Goal: Task Accomplishment & Management: Manage account settings

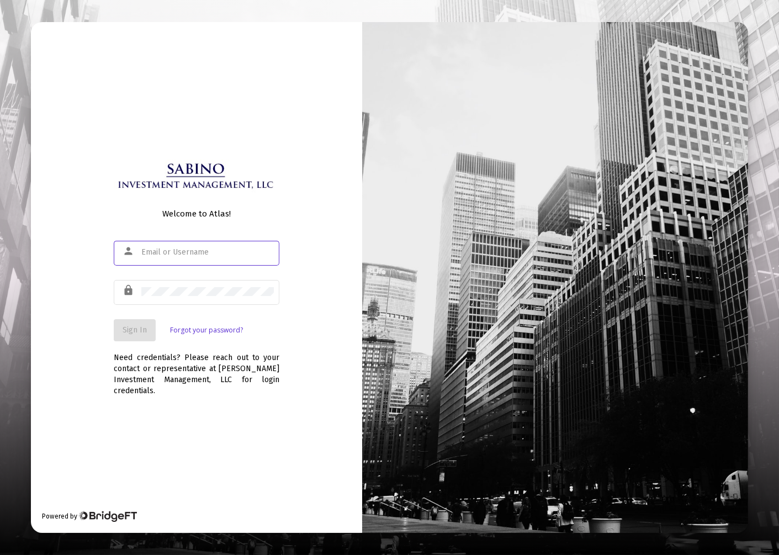
click at [183, 256] on input "text" at bounding box center [207, 252] width 132 height 9
type input "[EMAIL_ADDRESS][DOMAIN_NAME]"
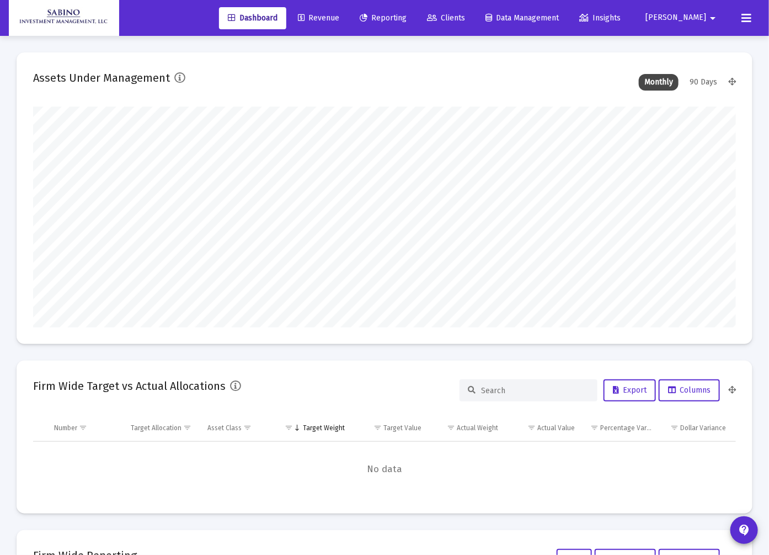
type input "[DATE]"
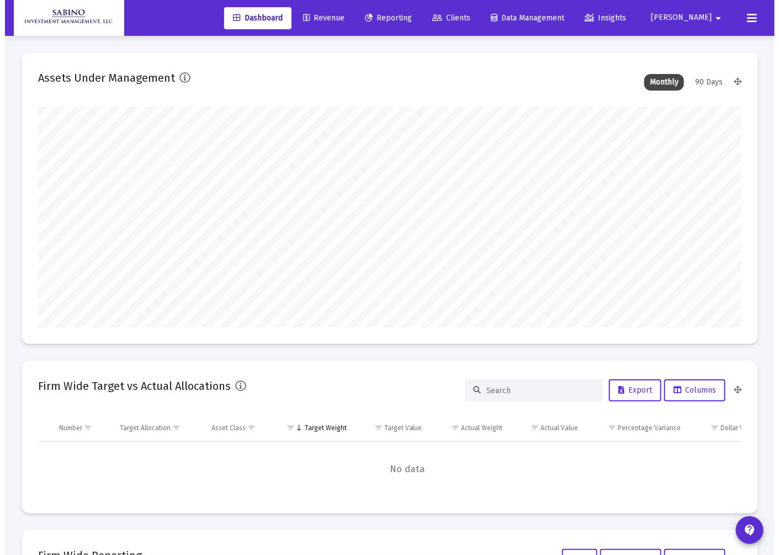
scroll to position [221, 377]
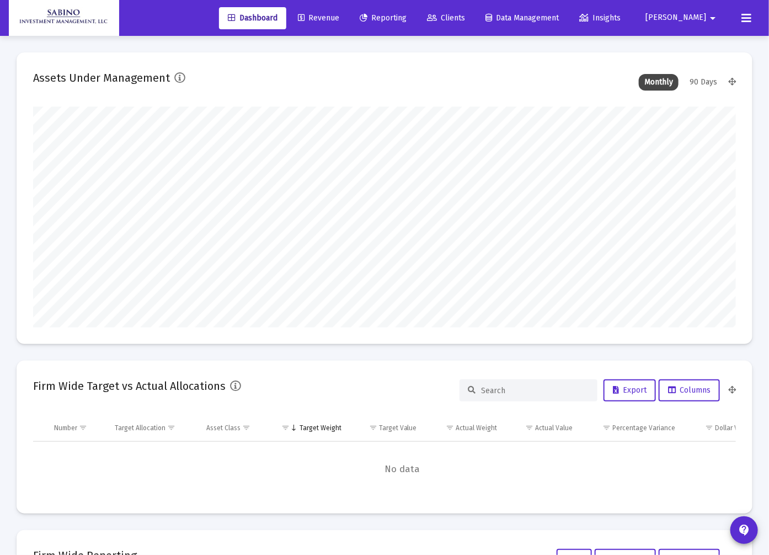
click at [339, 15] on span "Revenue" at bounding box center [318, 17] width 41 height 9
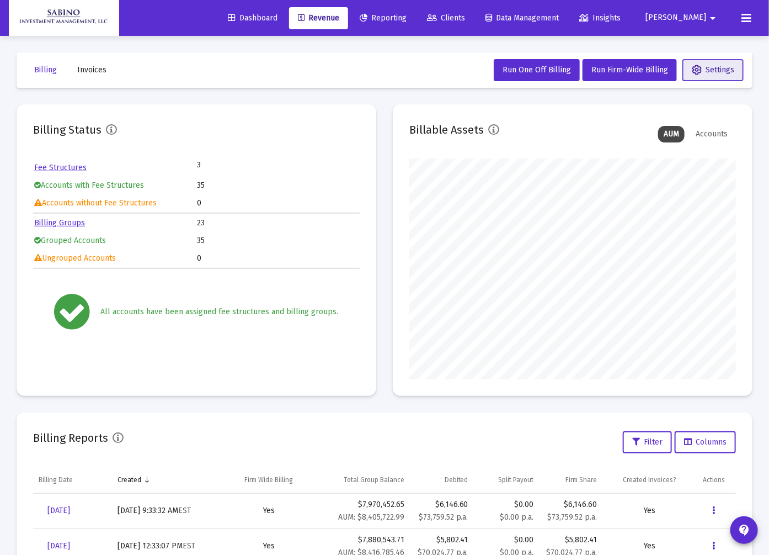
click at [731, 74] on button "Settings" at bounding box center [713, 70] width 61 height 22
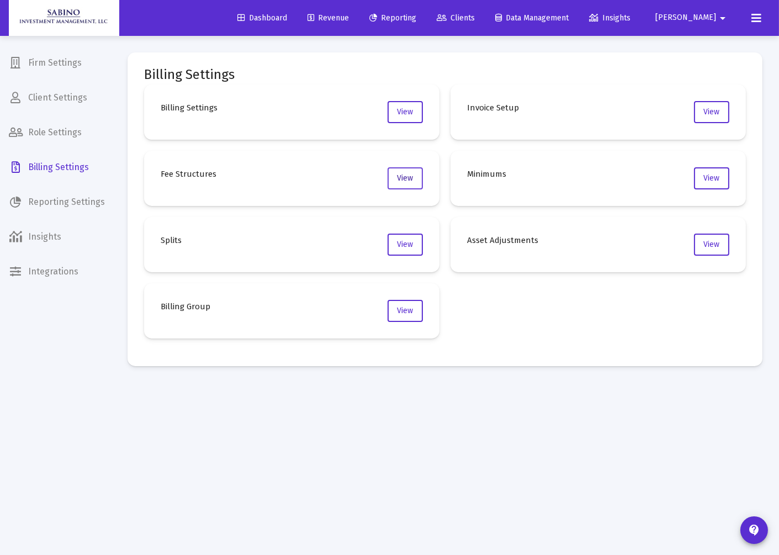
click at [396, 179] on button "View" at bounding box center [404, 178] width 35 height 22
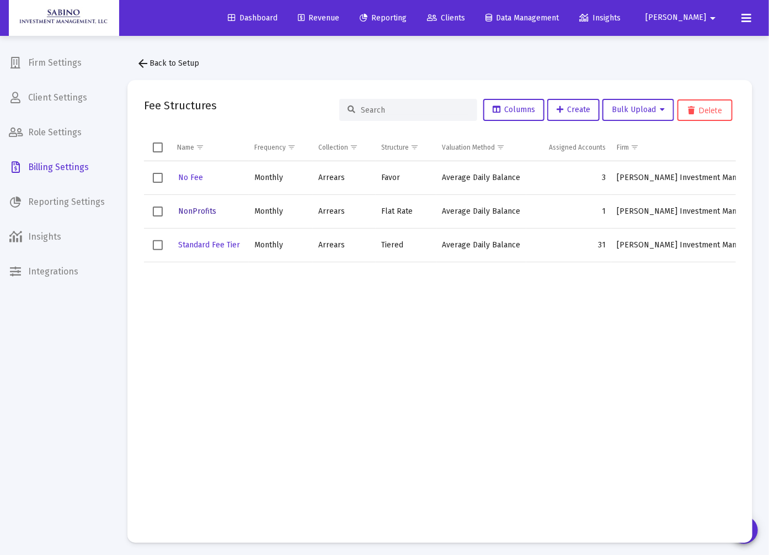
click at [201, 208] on span "NonProfits" at bounding box center [197, 210] width 38 height 9
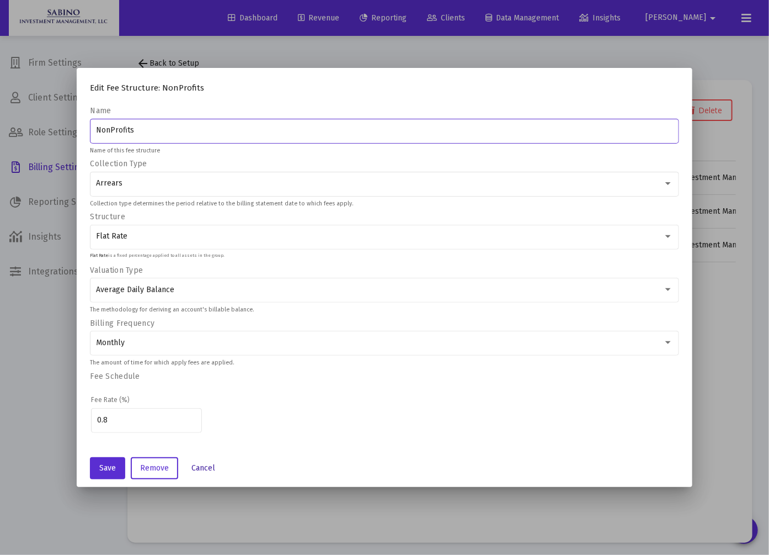
click at [192, 467] on span "Cancel" at bounding box center [204, 467] width 24 height 9
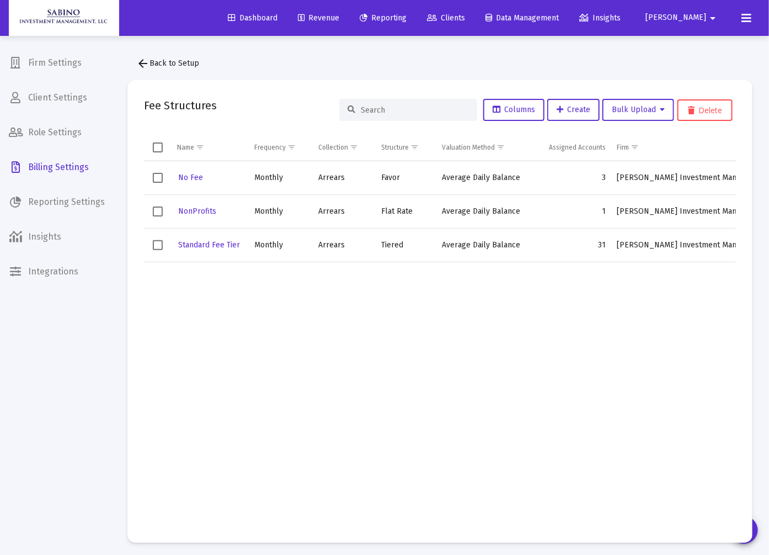
click at [699, 18] on span "[PERSON_NAME]" at bounding box center [676, 17] width 61 height 9
click at [417, 19] on div at bounding box center [384, 277] width 769 height 555
click at [407, 17] on span "Reporting" at bounding box center [383, 17] width 47 height 9
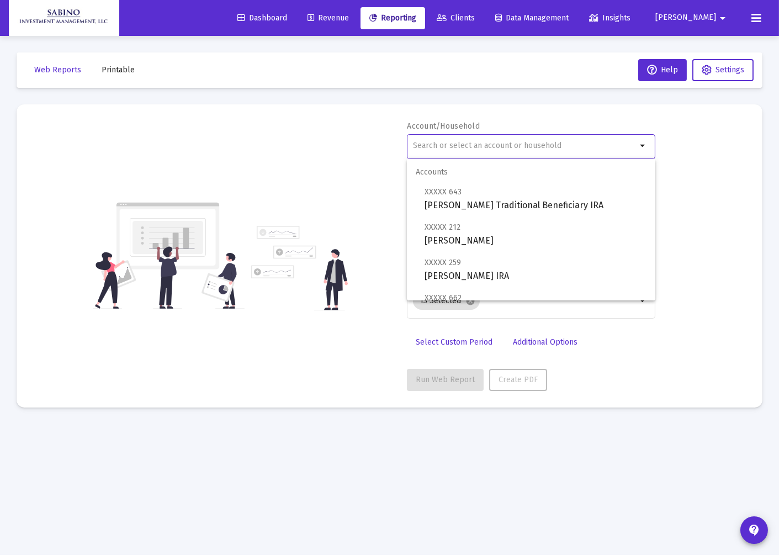
click at [462, 145] on input "text" at bounding box center [525, 145] width 224 height 9
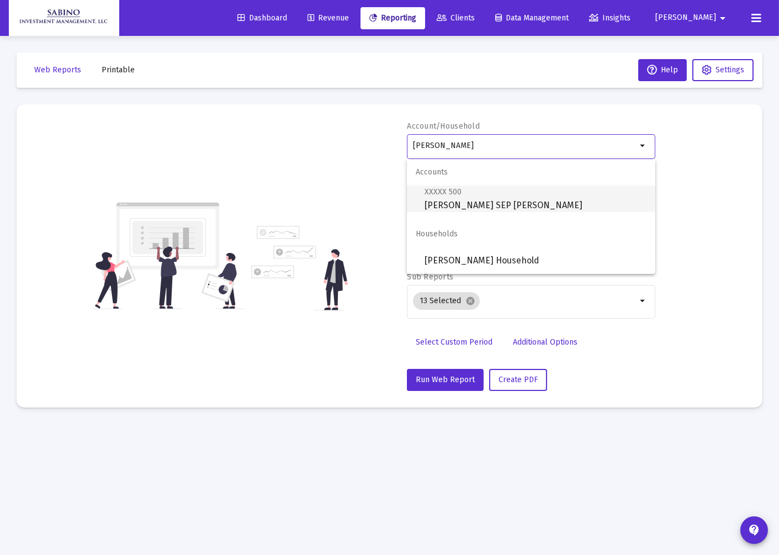
click at [489, 207] on span "XXXXX 500 Kahl, Robert SEP IRA" at bounding box center [535, 198] width 222 height 27
type input "[PERSON_NAME] SEP [PERSON_NAME]"
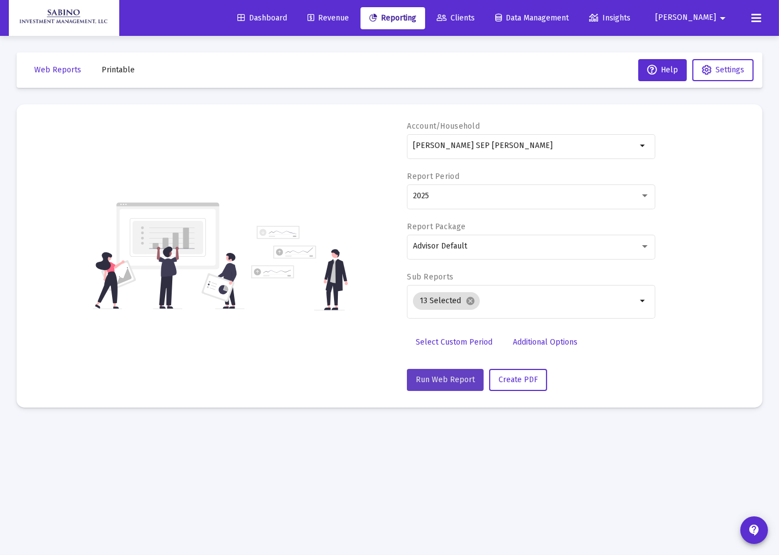
click at [451, 383] on span "Run Web Report" at bounding box center [445, 379] width 59 height 9
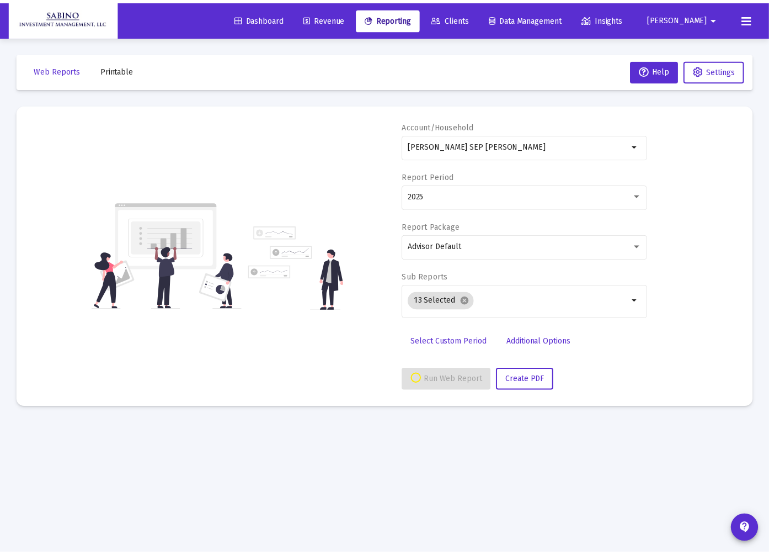
select select "View all"
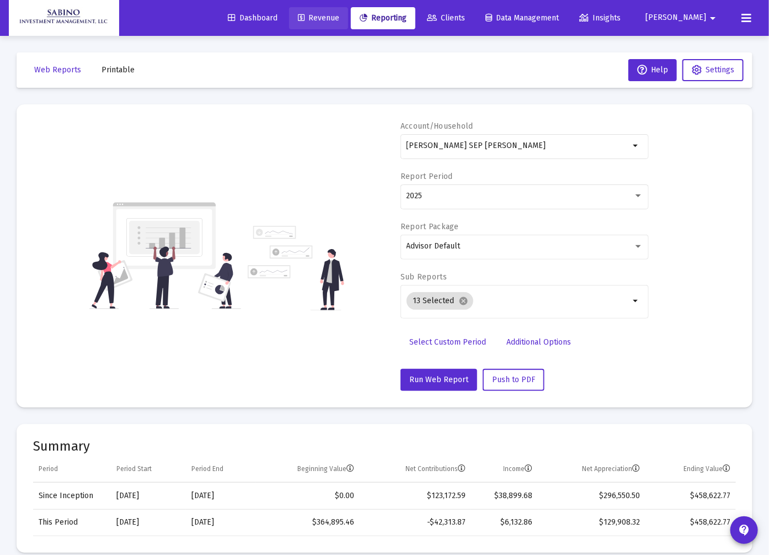
click at [339, 15] on span "Revenue" at bounding box center [318, 17] width 41 height 9
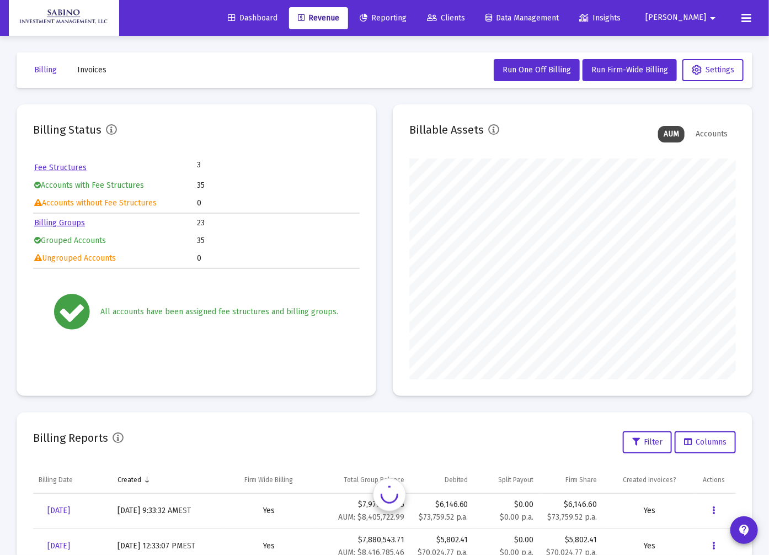
scroll to position [551667, 551561]
click at [628, 71] on span "Run Firm-Wide Billing" at bounding box center [630, 69] width 77 height 9
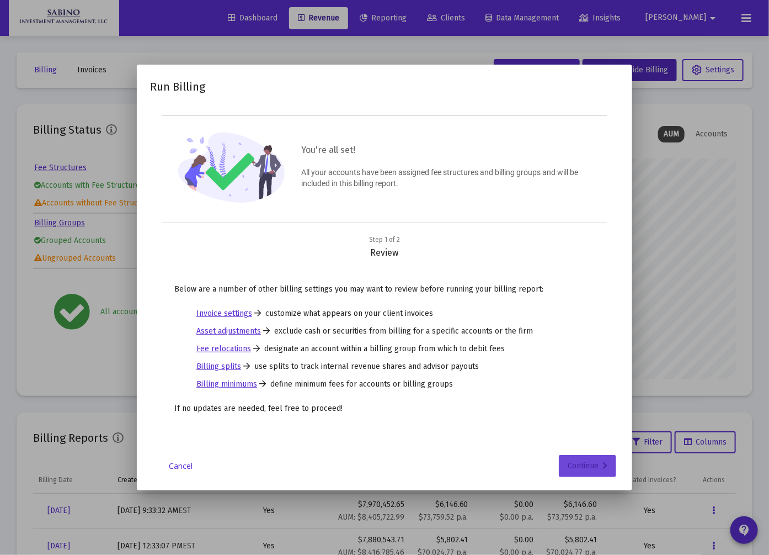
click at [581, 464] on div "Continue" at bounding box center [588, 466] width 40 height 22
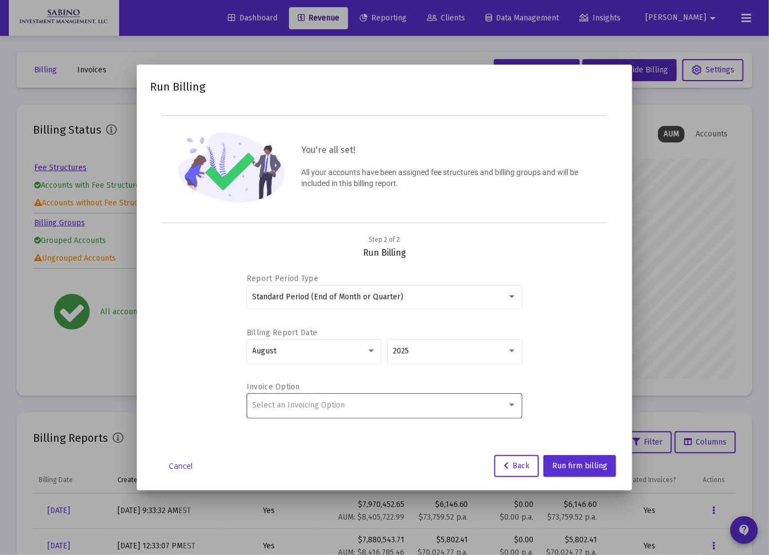
click at [440, 406] on div "Select an Invoicing Option" at bounding box center [380, 405] width 254 height 9
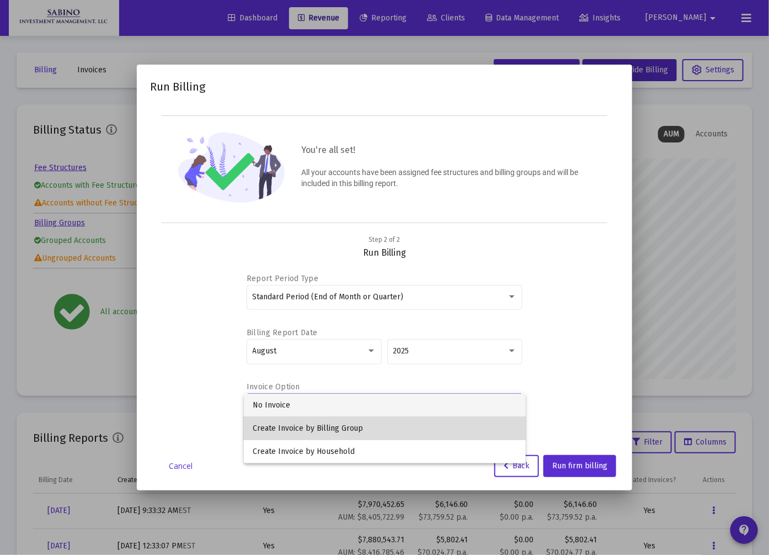
click at [316, 426] on span "Create Invoice by Billing Group" at bounding box center [385, 428] width 264 height 23
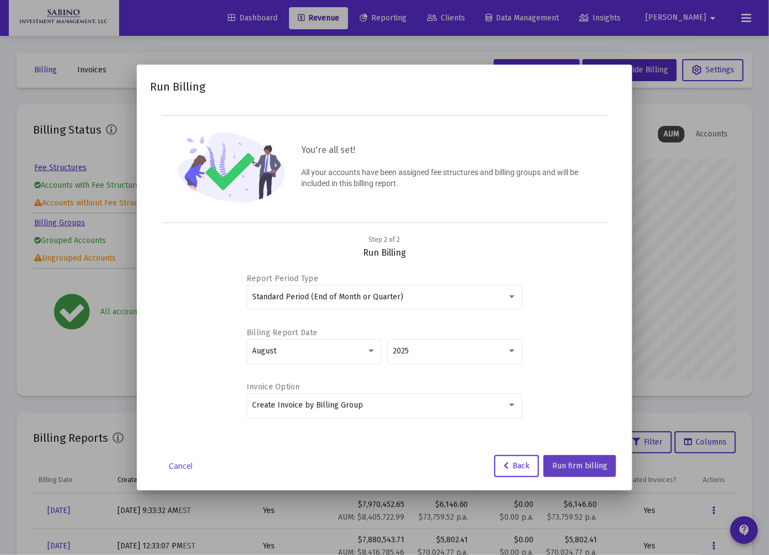
click at [568, 462] on span "Run firm billing" at bounding box center [579, 465] width 55 height 9
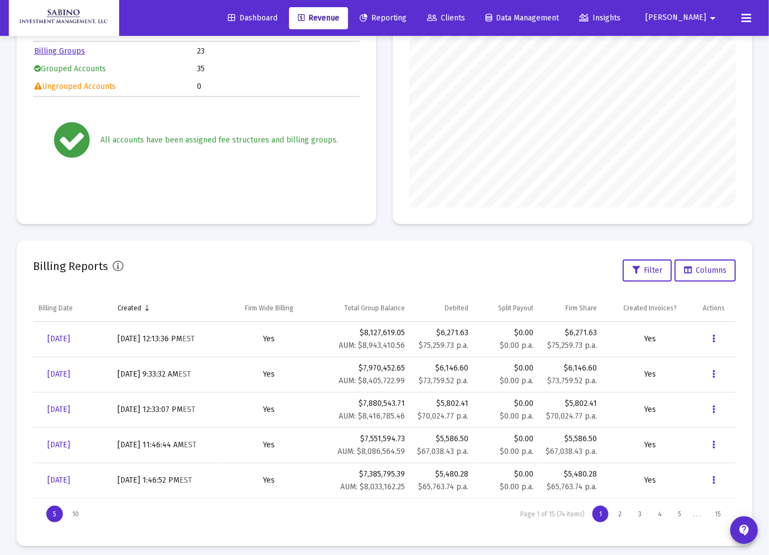
scroll to position [179, 0]
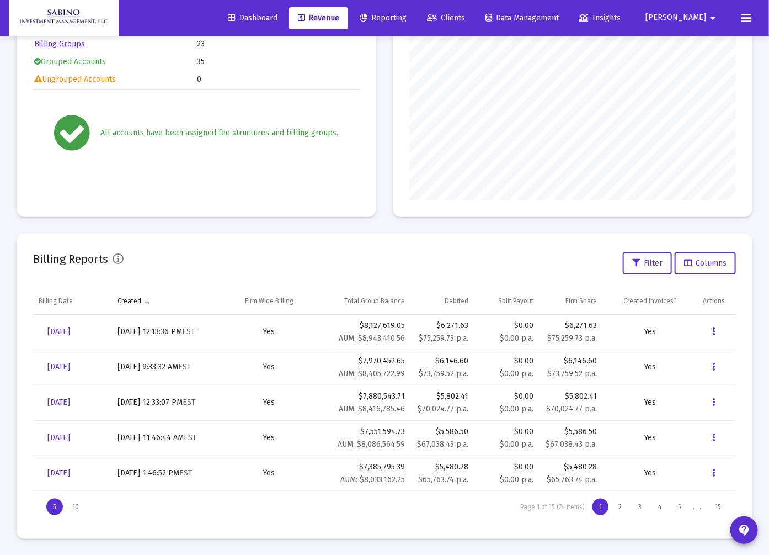
click at [715, 332] on icon "Data grid" at bounding box center [714, 331] width 3 height 13
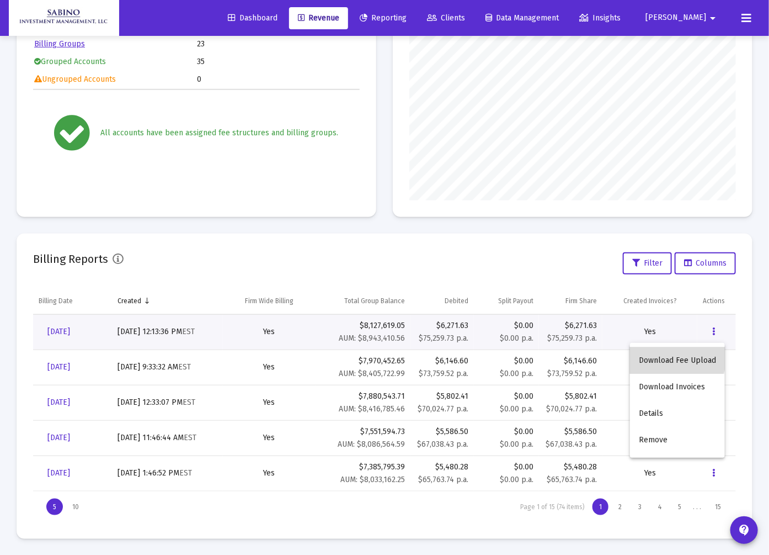
click at [660, 358] on button "Download Fee Upload" at bounding box center [677, 360] width 95 height 26
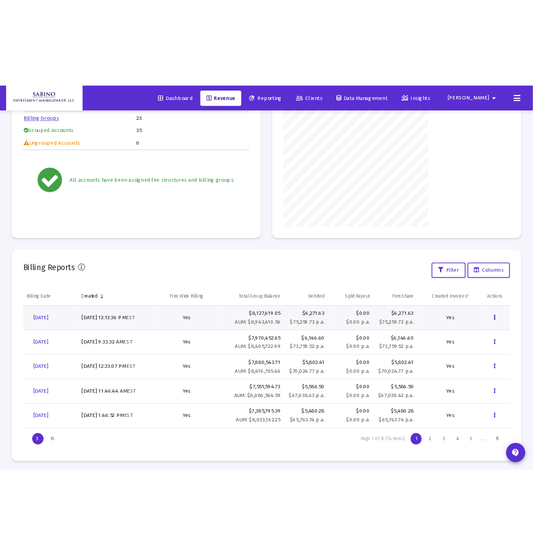
scroll to position [221, 327]
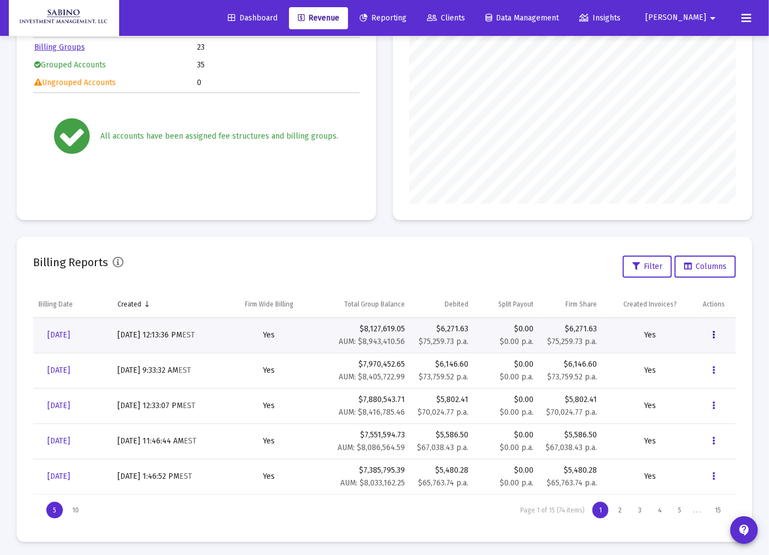
click at [713, 334] on icon "Data grid" at bounding box center [714, 334] width 3 height 13
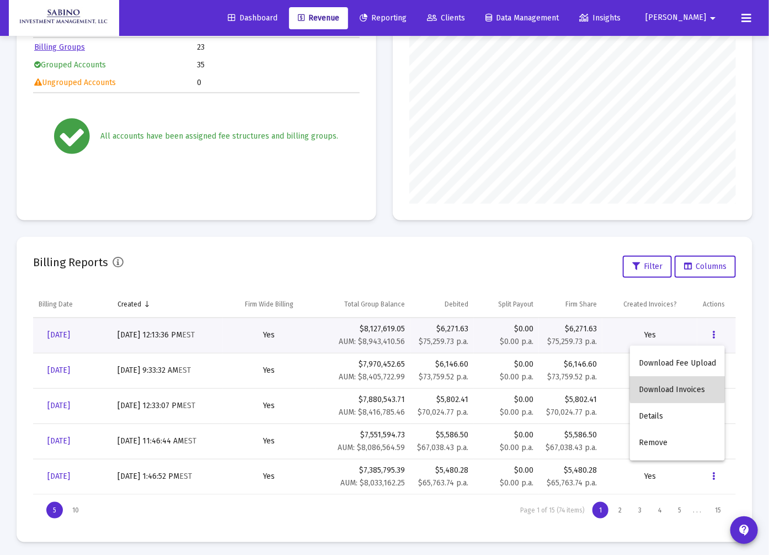
click at [679, 387] on button "Download Invoices" at bounding box center [677, 389] width 95 height 26
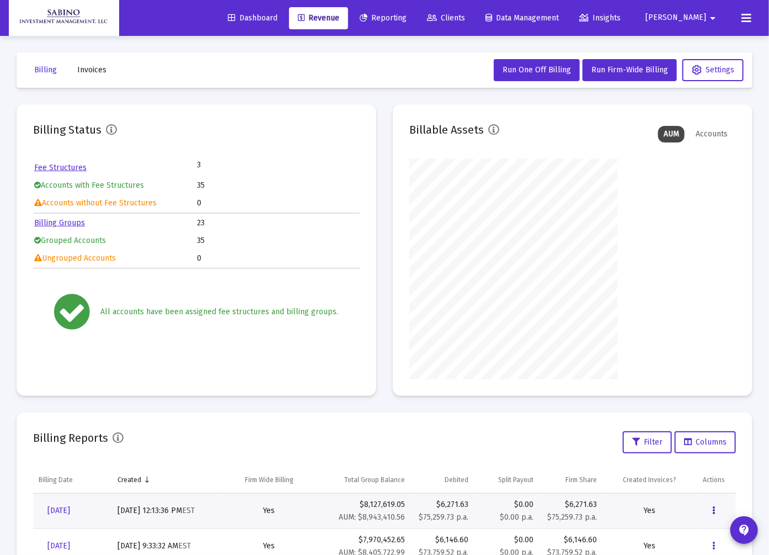
scroll to position [551667, 551561]
click at [407, 13] on span "Reporting" at bounding box center [383, 17] width 47 height 9
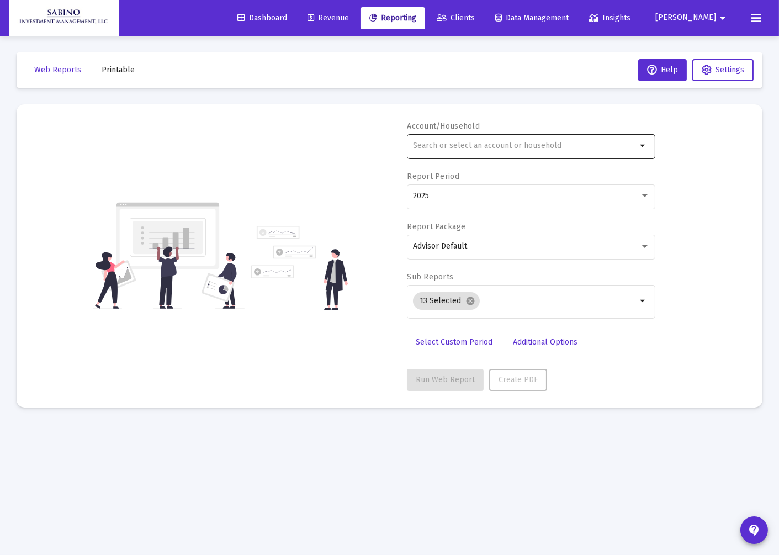
click at [531, 139] on div at bounding box center [525, 145] width 224 height 27
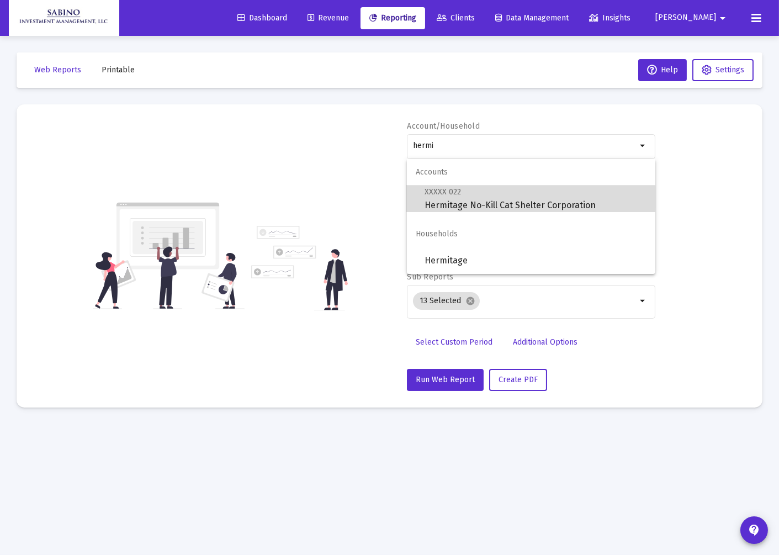
click at [484, 199] on span "XXXXX 022 Hermitage No-Kill Cat Shelter Corporation" at bounding box center [535, 198] width 222 height 27
type input "Hermitage No-Kill Cat Shelter Corporation"
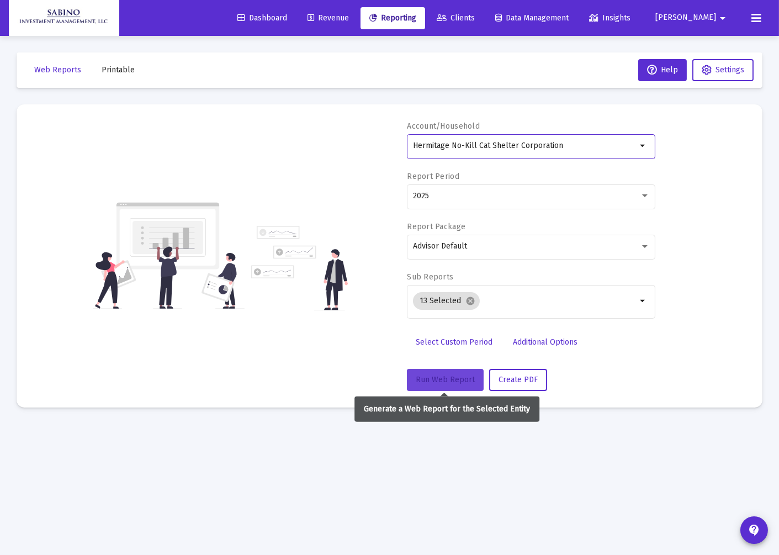
click at [446, 379] on span "Run Web Report" at bounding box center [445, 379] width 59 height 9
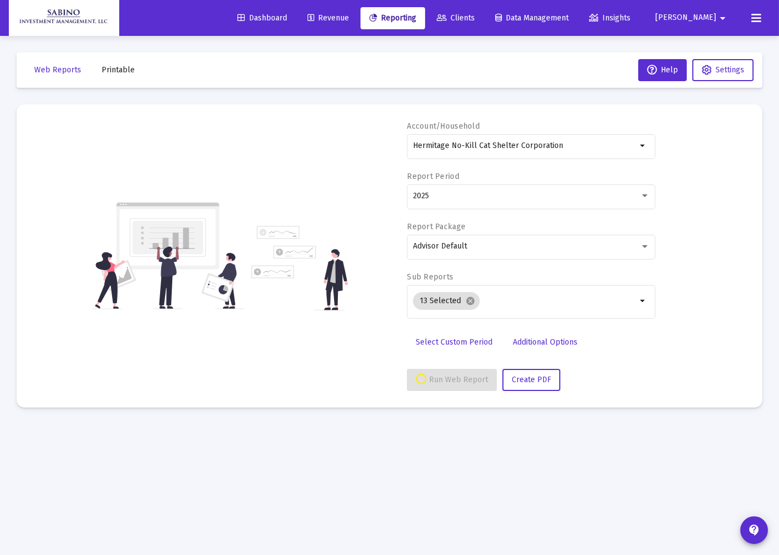
select select "View all"
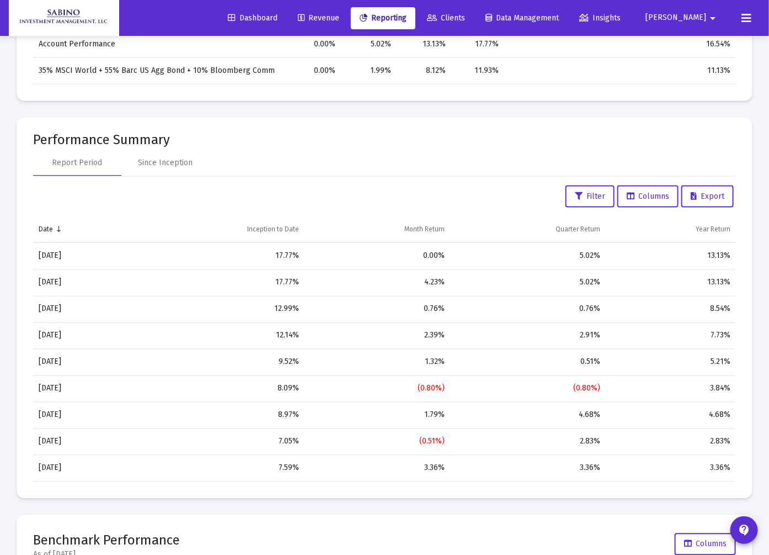
scroll to position [613, 0]
click at [169, 166] on div "Since Inception" at bounding box center [166, 163] width 55 height 11
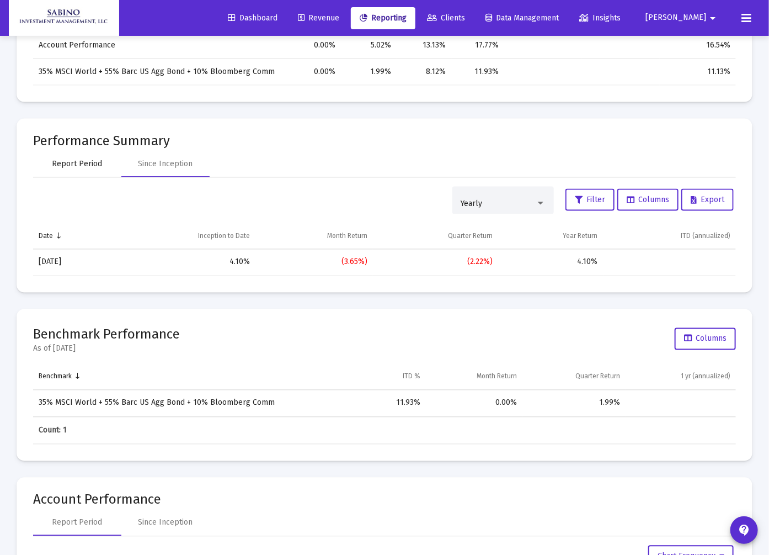
click at [60, 166] on div "Report Period" at bounding box center [77, 163] width 50 height 11
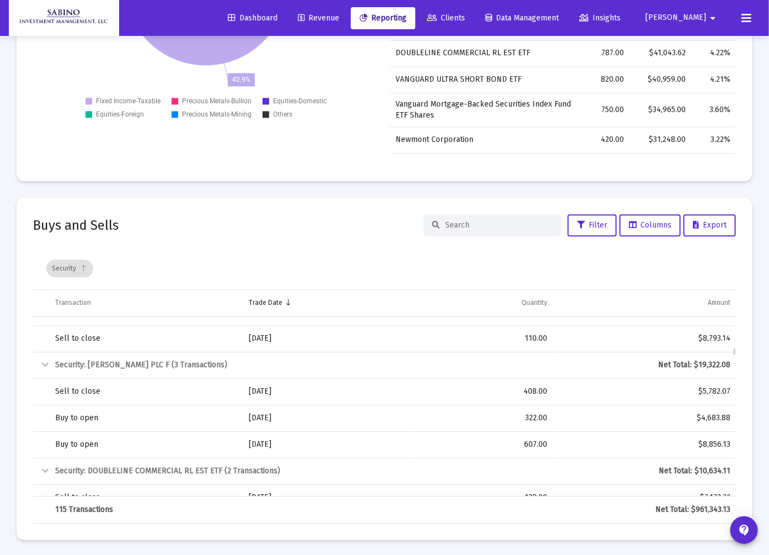
scroll to position [986, 0]
